Goal: Task Accomplishment & Management: Use online tool/utility

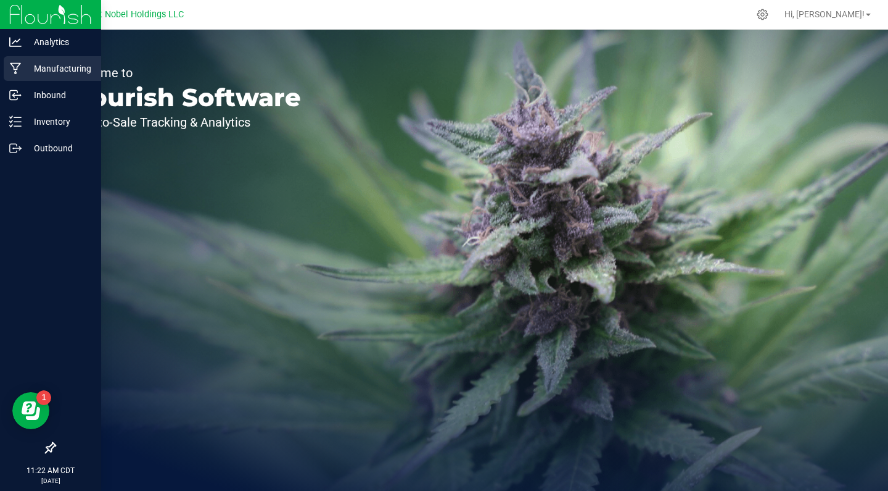
click at [53, 65] on p "Manufacturing" at bounding box center [59, 68] width 74 height 15
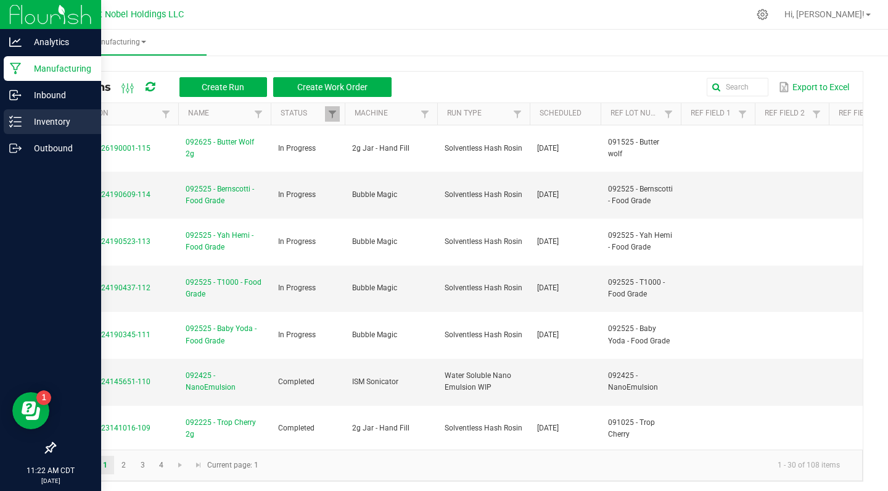
click at [25, 130] on div "Inventory" at bounding box center [52, 121] width 97 height 25
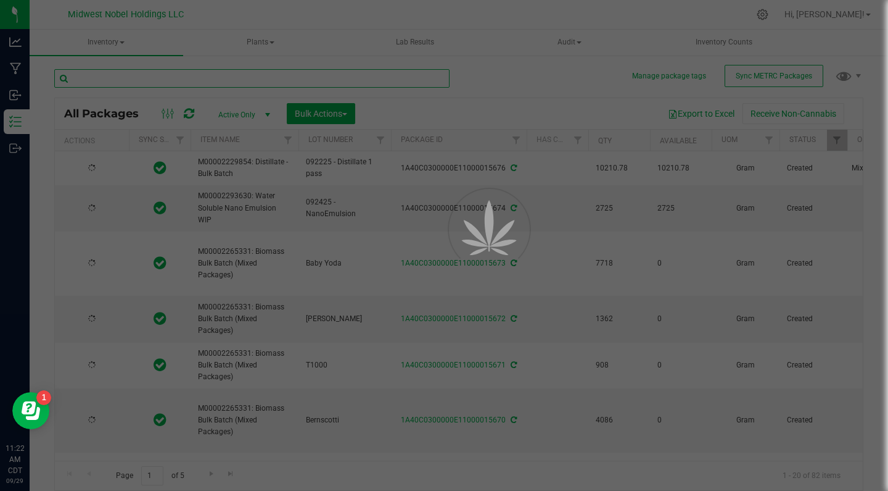
click at [212, 85] on input "text" at bounding box center [251, 78] width 395 height 19
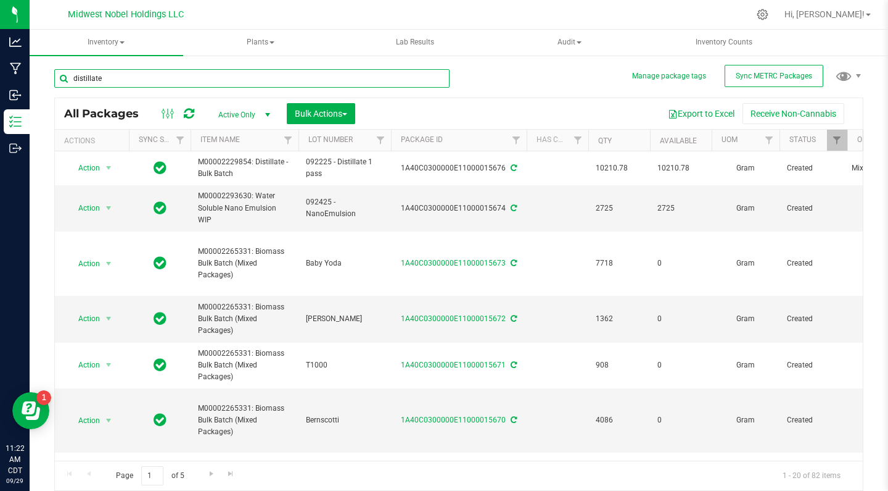
type input "distillate"
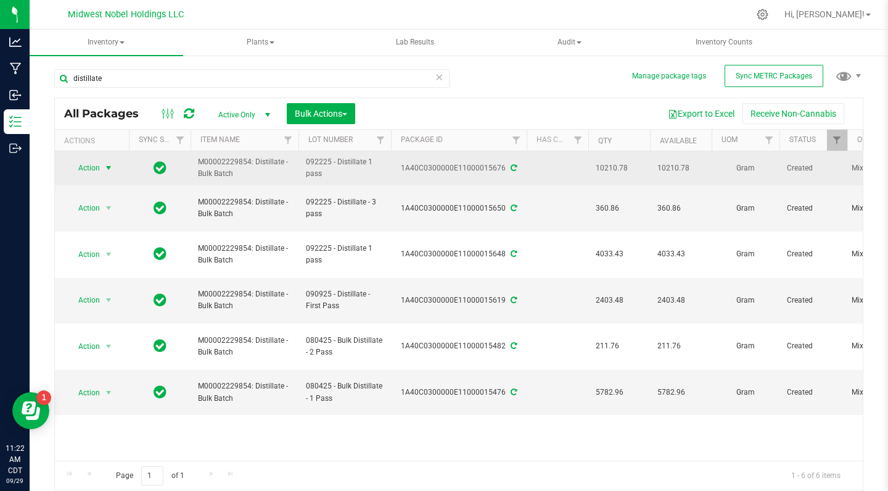
click at [94, 165] on span "Action" at bounding box center [83, 167] width 33 height 17
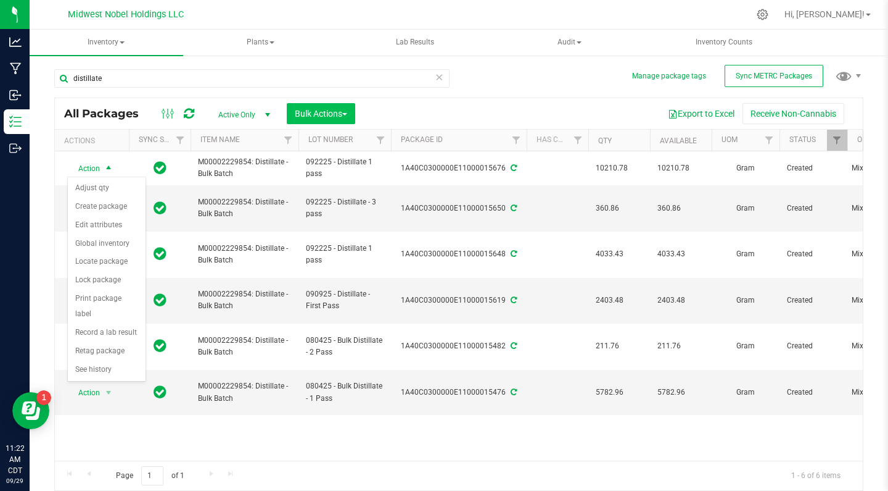
click at [351, 114] on button "Bulk Actions" at bounding box center [321, 113] width 68 height 21
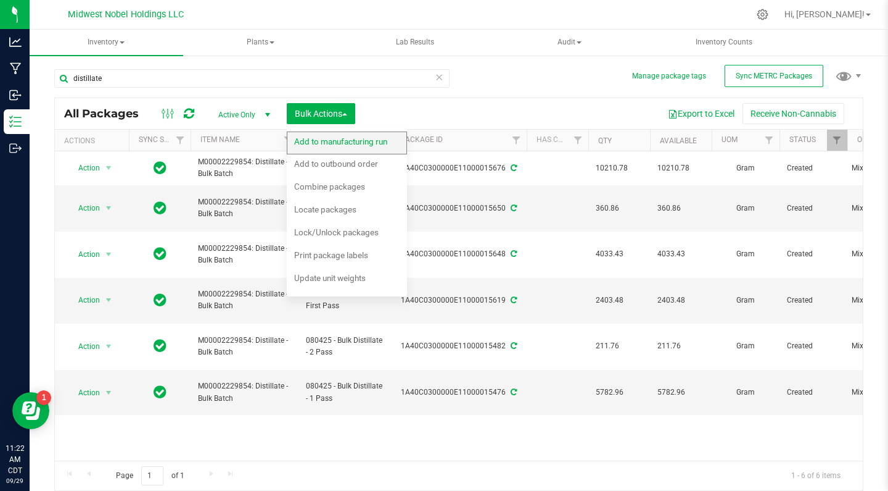
click at [355, 145] on span "Add to manufacturing run" at bounding box center [340, 141] width 93 height 10
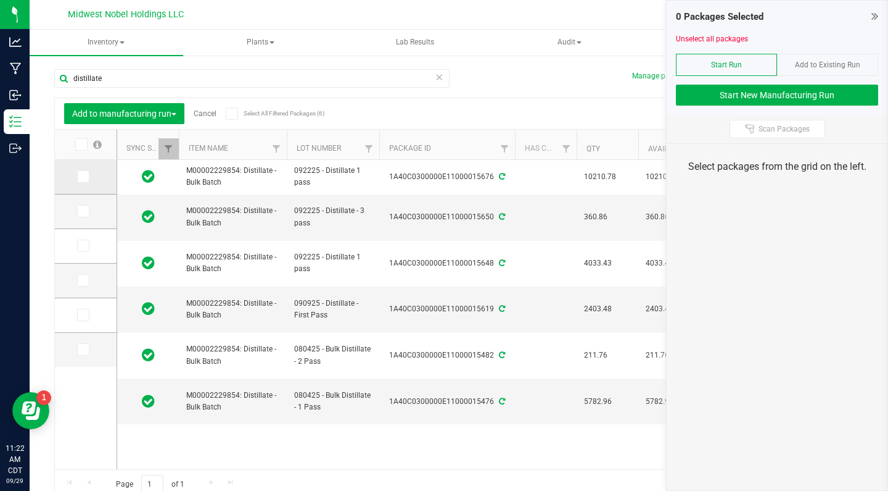
click at [78, 176] on icon at bounding box center [82, 176] width 8 height 0
click at [0, 0] on input "checkbox" at bounding box center [0, 0] width 0 height 0
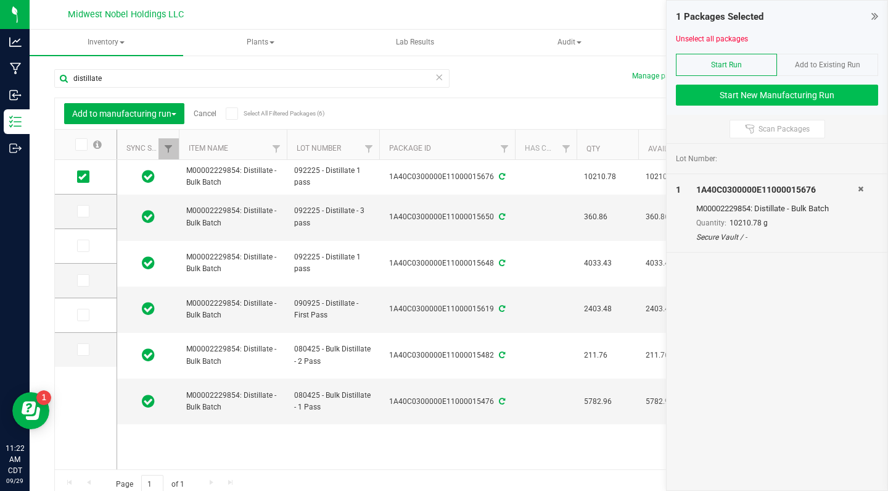
click at [723, 97] on button "Start New Manufacturing Run" at bounding box center [777, 95] width 202 height 21
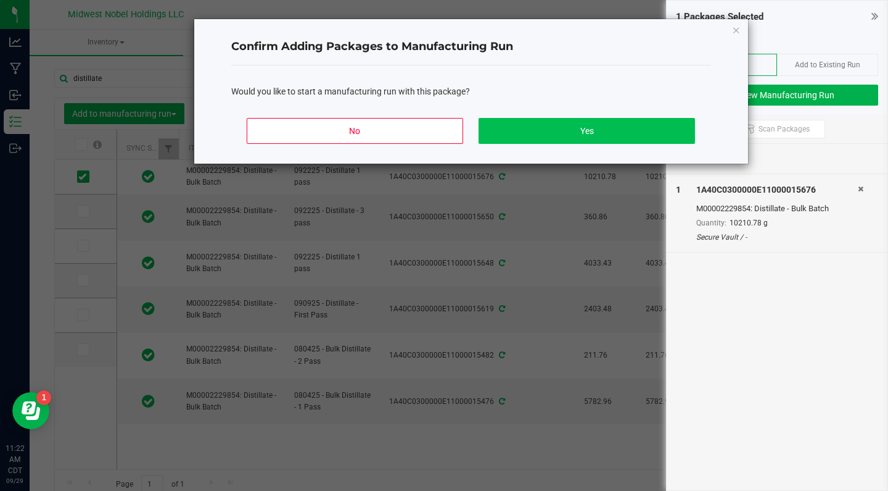
click at [524, 124] on button "Yes" at bounding box center [587, 131] width 216 height 26
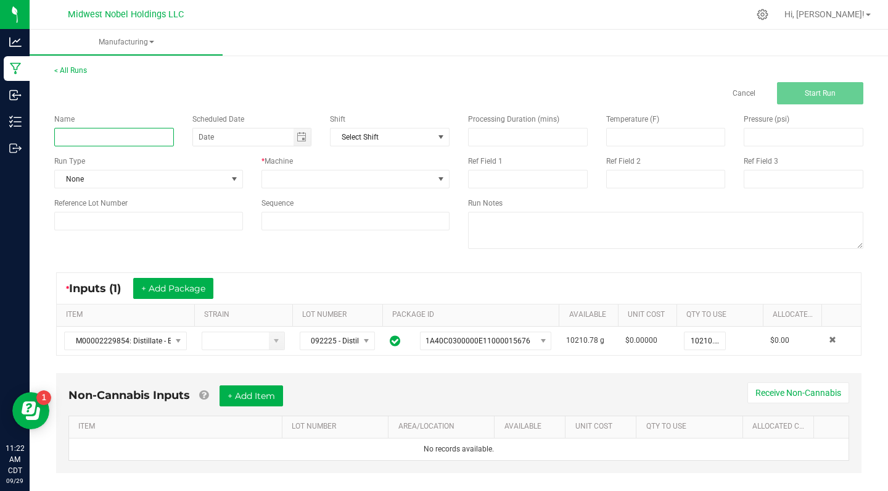
click at [123, 136] on input at bounding box center [114, 137] width 120 height 19
type input "092925 - Distillate Refinement"
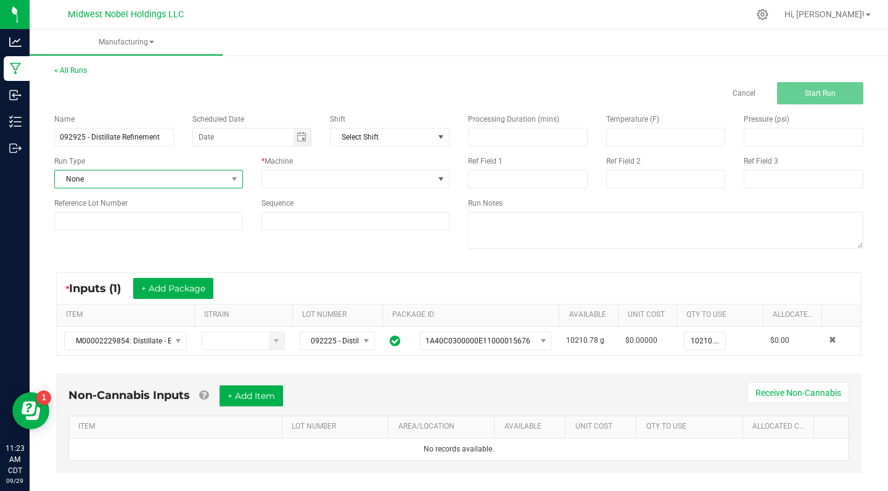
click at [163, 177] on span "None" at bounding box center [141, 178] width 172 height 17
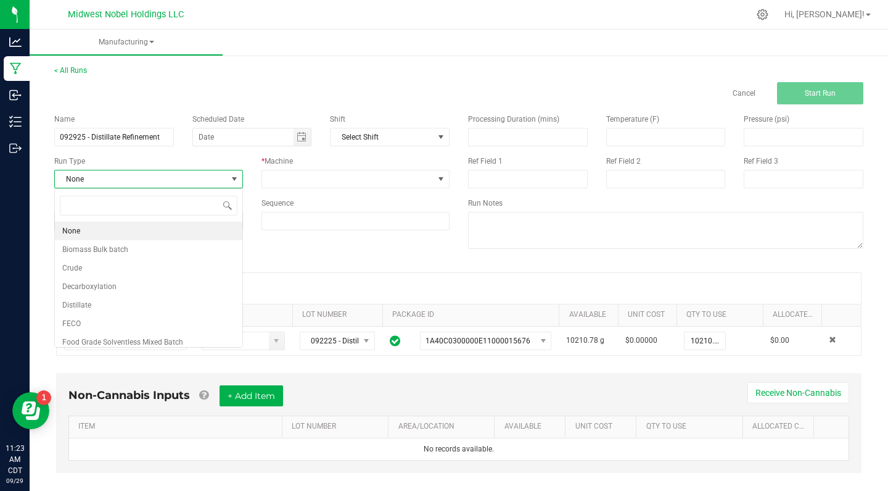
scroll to position [19, 188]
click at [171, 296] on li "Distillate" at bounding box center [149, 305] width 188 height 19
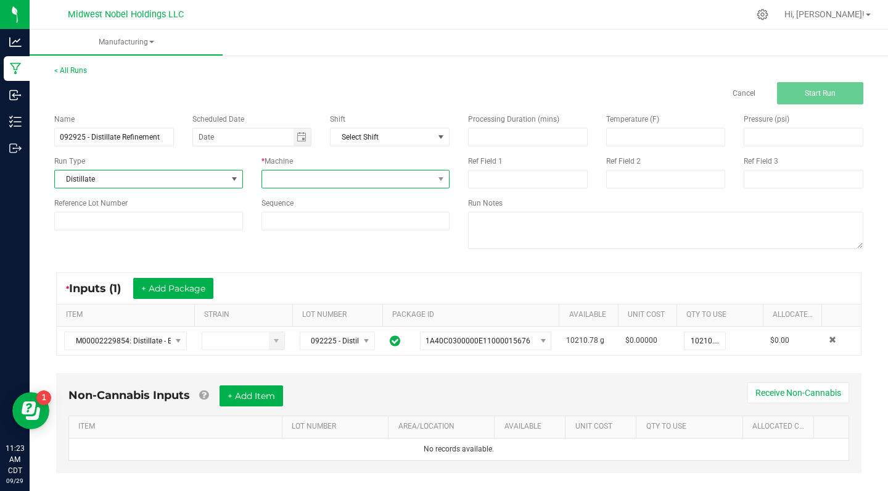
click at [325, 183] on span at bounding box center [348, 178] width 172 height 17
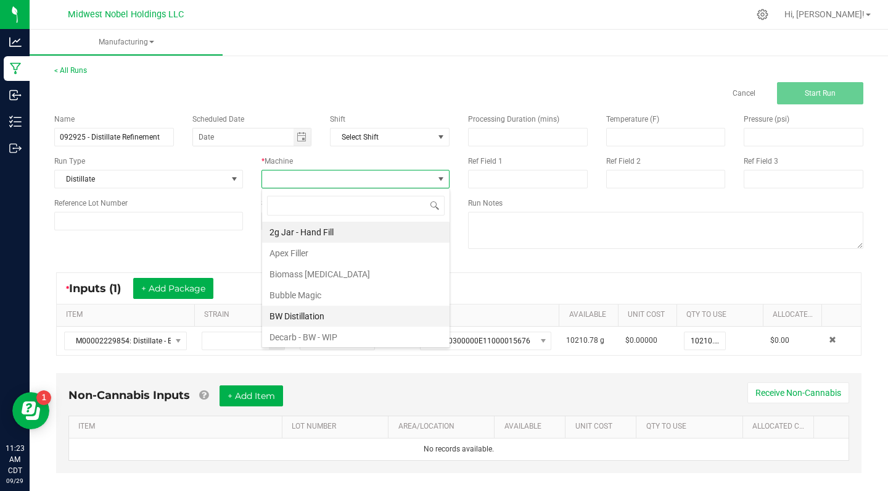
click at [346, 315] on li "BW Distillation" at bounding box center [356, 315] width 188 height 21
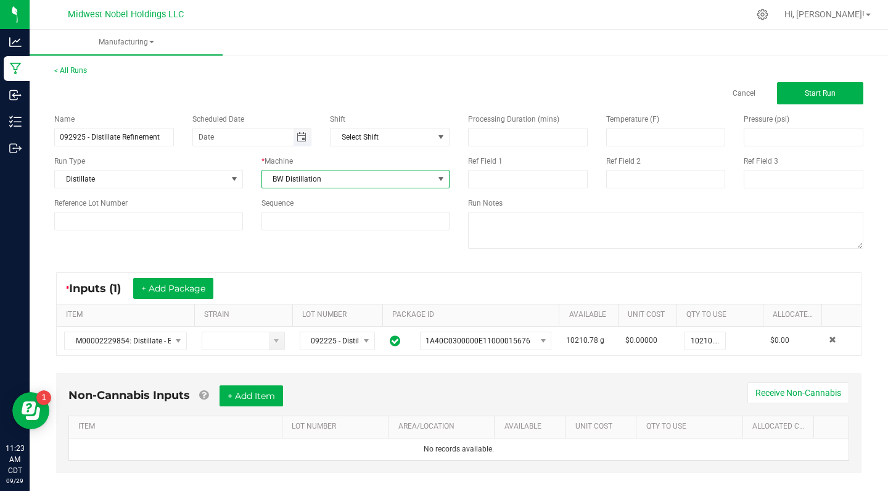
click at [305, 135] on span "Toggle calendar" at bounding box center [302, 137] width 10 height 10
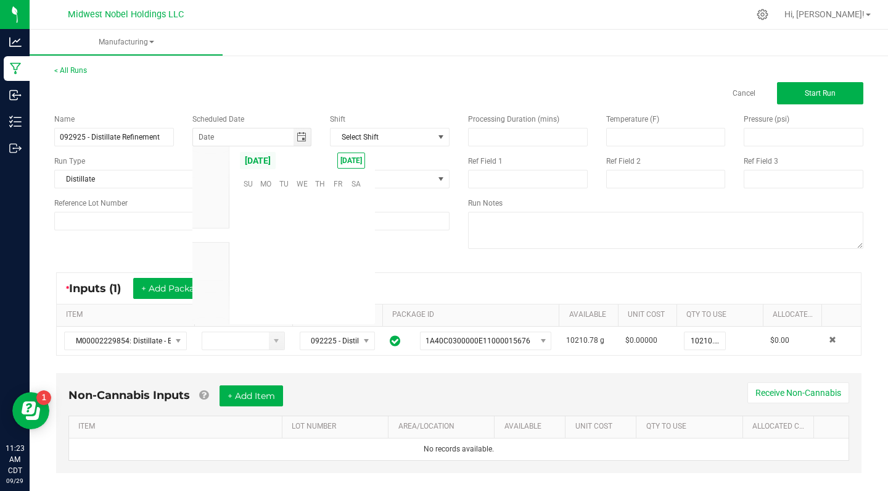
scroll to position [200097, 0]
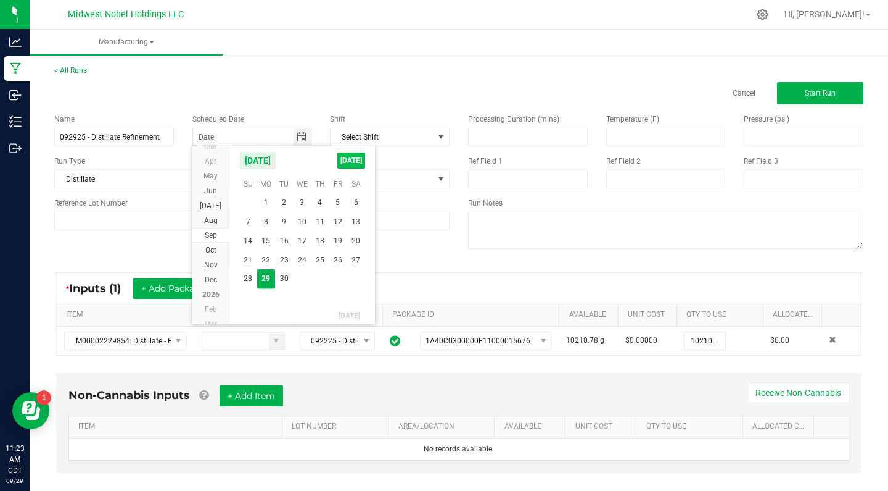
click at [345, 162] on span "[DATE]" at bounding box center [351, 160] width 28 height 16
type input "[DATE]"
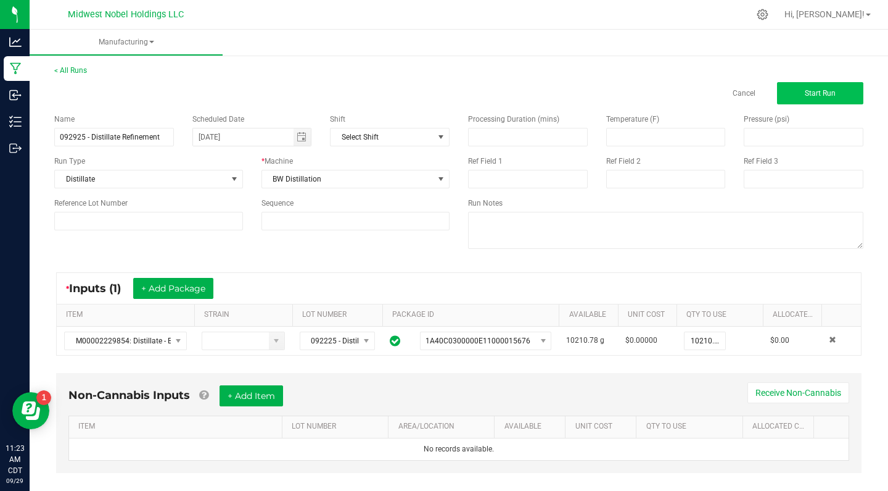
click at [808, 98] on button "Start Run" at bounding box center [820, 93] width 86 height 22
